Goal: Communication & Community: Answer question/provide support

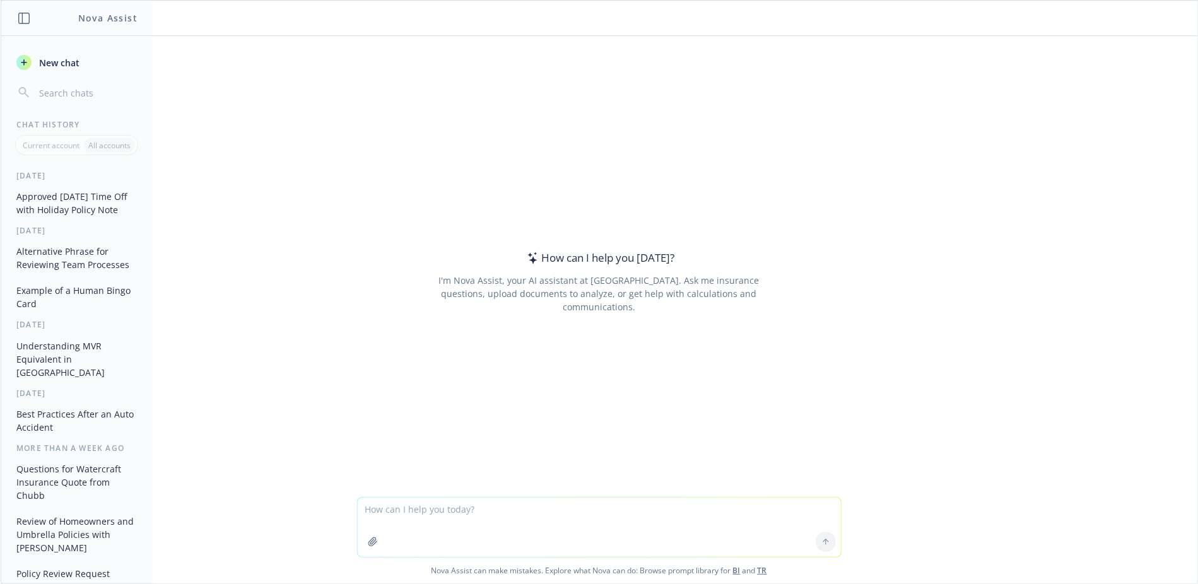
click at [368, 544] on icon "button" at bounding box center [372, 541] width 8 height 8
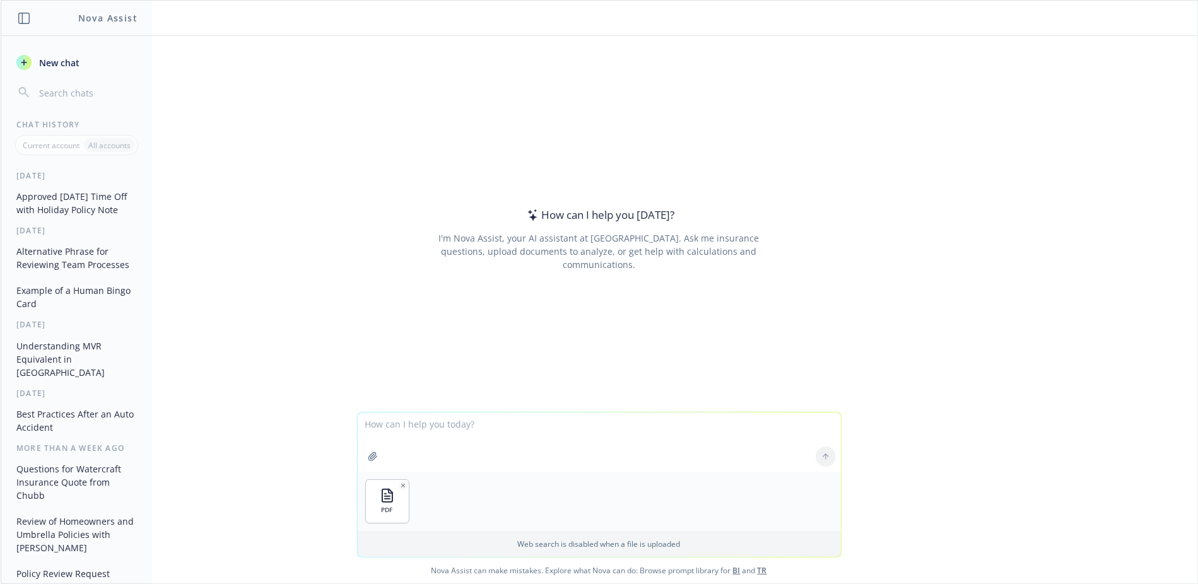
click at [474, 457] on textarea at bounding box center [599, 442] width 483 height 59
paste textarea "Loremipsu Dolorsi Ametconse / Adipiscingelit Sedd eiusmo temporin utla etdol ma…"
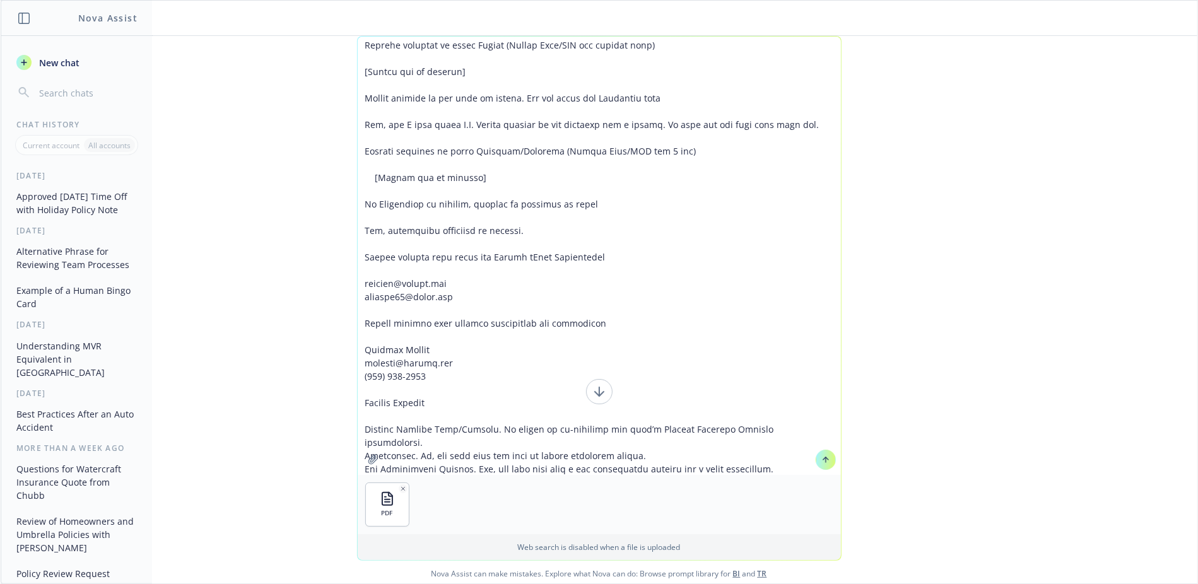
click at [472, 57] on textarea at bounding box center [599, 256] width 483 height 438
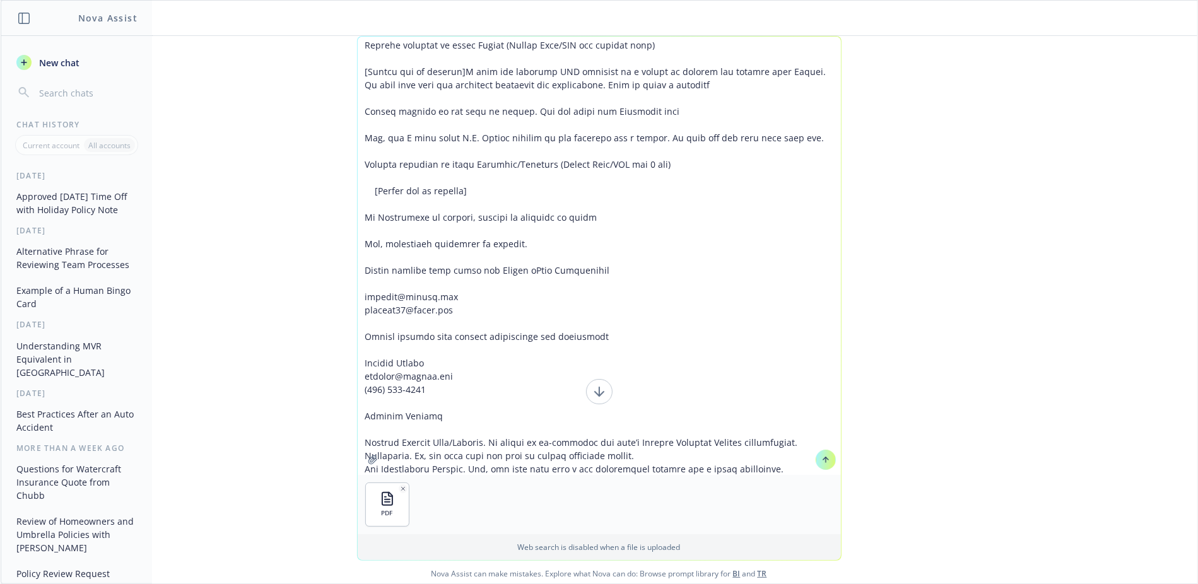
type textarea "Loremipsu Dolorsi Ametconse / Adipiscingelit Sedd eiusmo temporin utla etdol ma…"
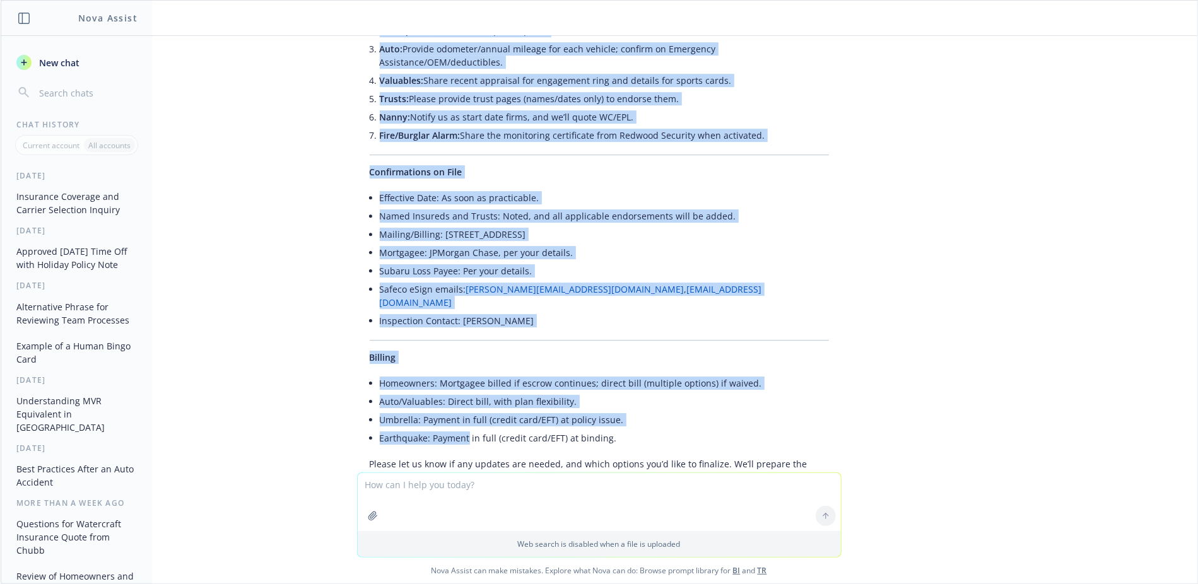
scroll to position [3002, 0]
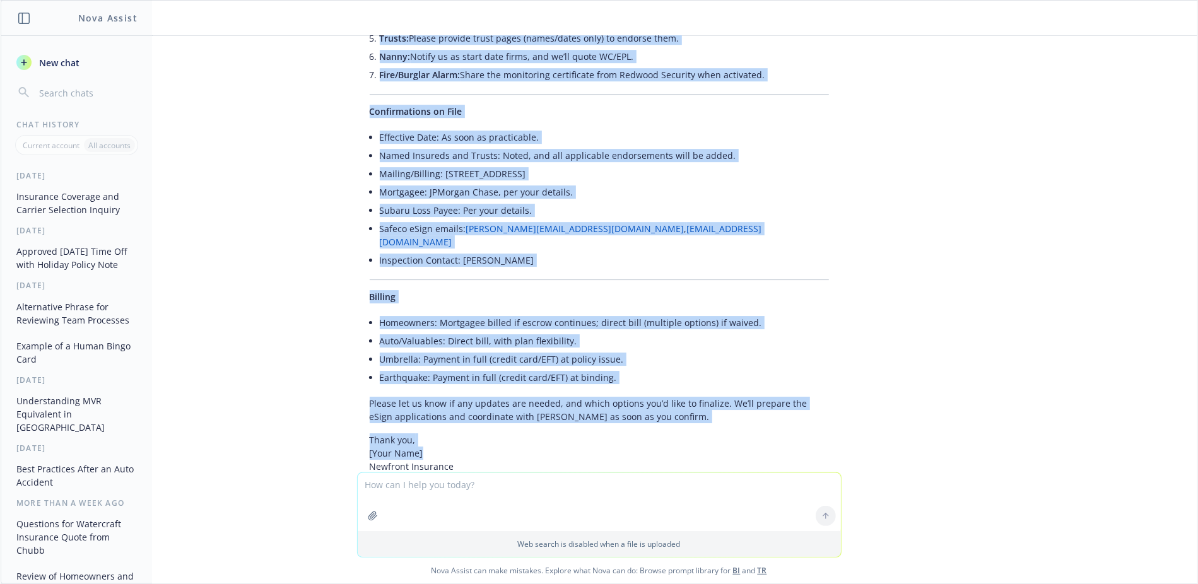
drag, startPoint x: 361, startPoint y: 129, endPoint x: 459, endPoint y: 411, distance: 298.6
copy div "Loremip: Dolo sitametco ad eli Seddoe temporin + utlaboreetdol mag aliq enima M…"
